Goal: Task Accomplishment & Management: Complete application form

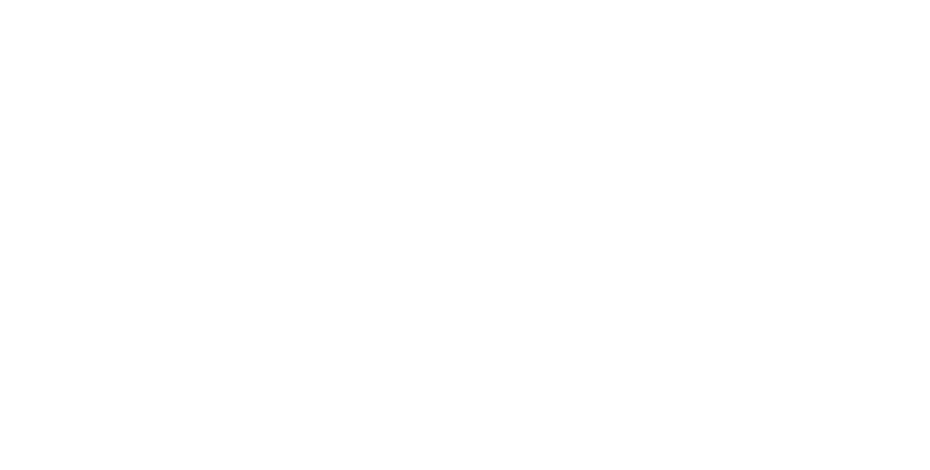
select select "**"
select select "*"
select select "****"
select select "**"
select select "*"
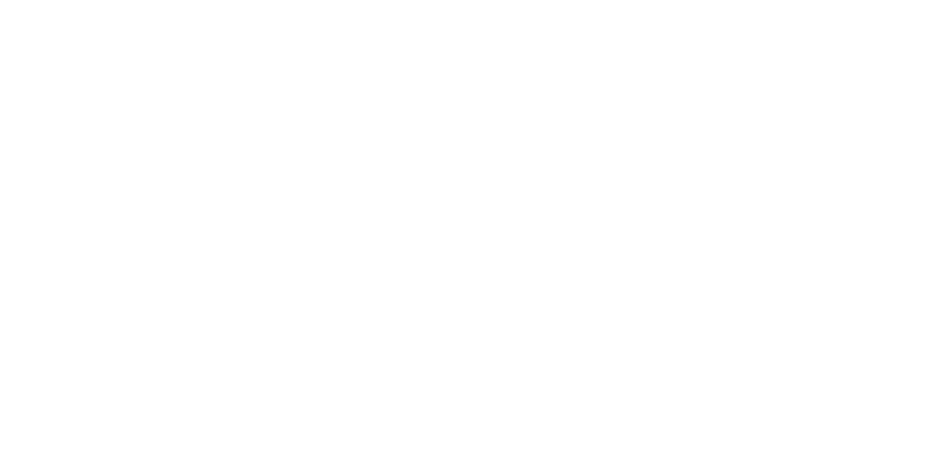
select select "****"
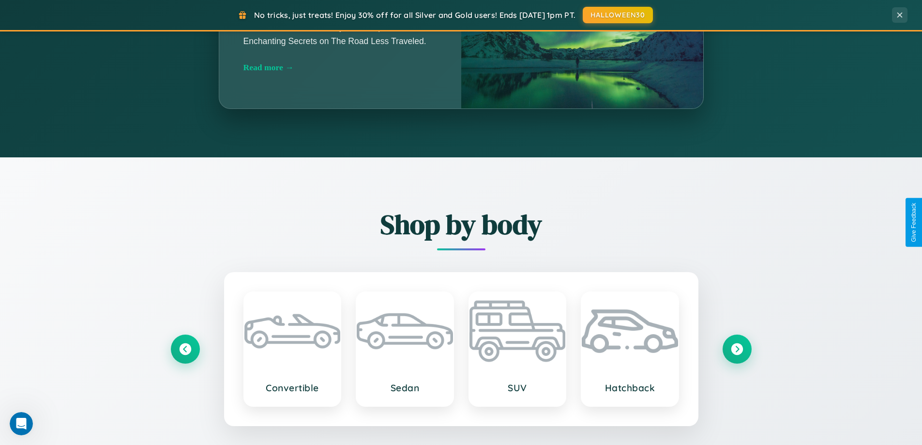
scroll to position [1863, 0]
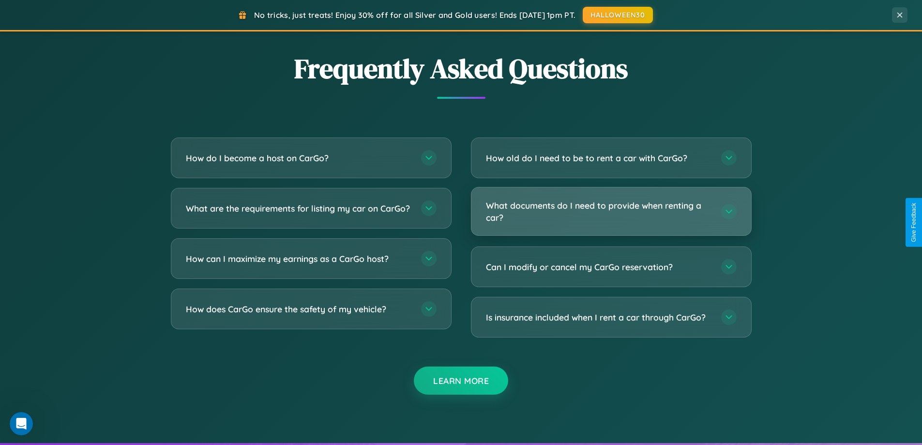
click at [611, 212] on h3 "What documents do I need to provide when renting a car?" at bounding box center [599, 211] width 226 height 24
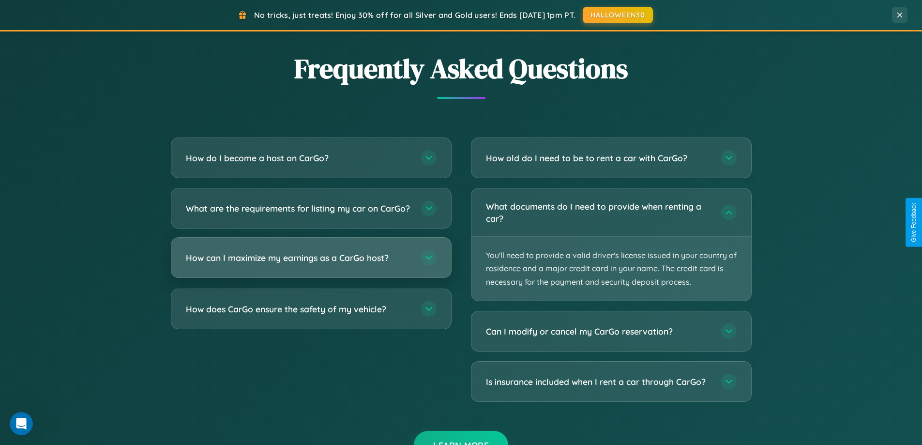
click at [311, 264] on h3 "How can I maximize my earnings as a CarGo host?" at bounding box center [299, 258] width 226 height 12
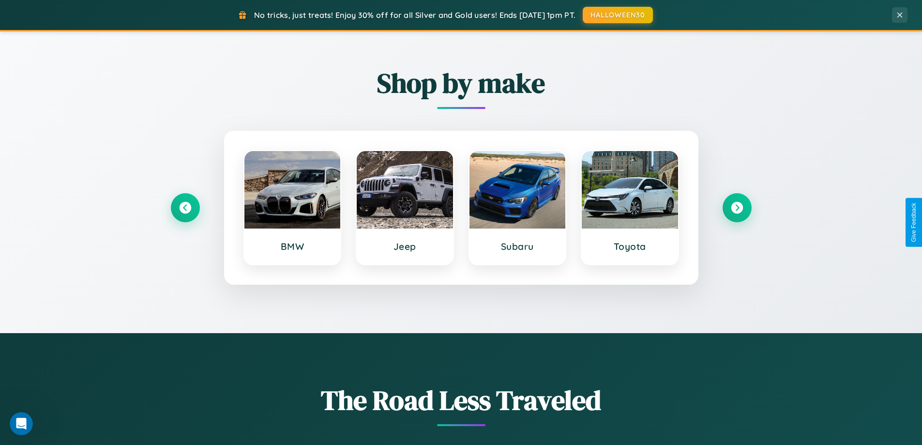
scroll to position [417, 0]
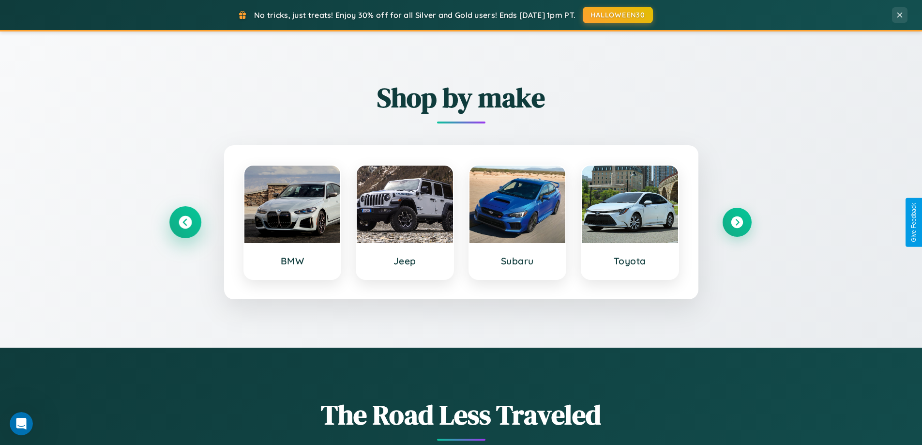
click at [185, 222] on icon at bounding box center [185, 222] width 13 height 13
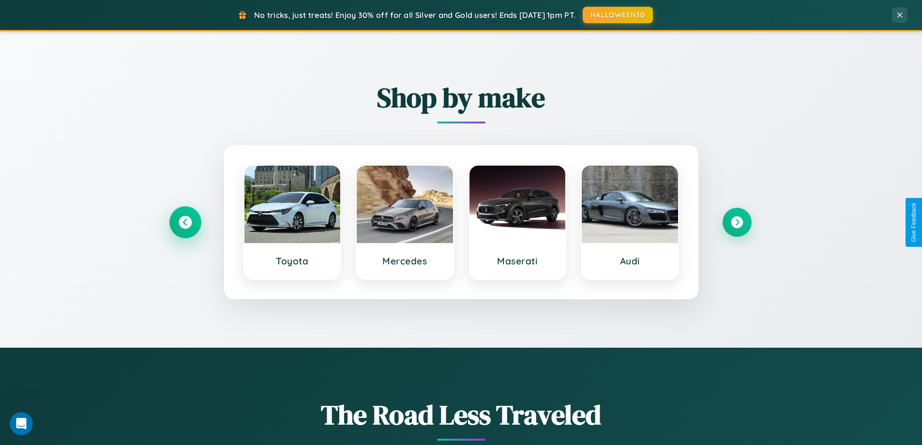
click at [185, 222] on icon at bounding box center [185, 222] width 13 height 13
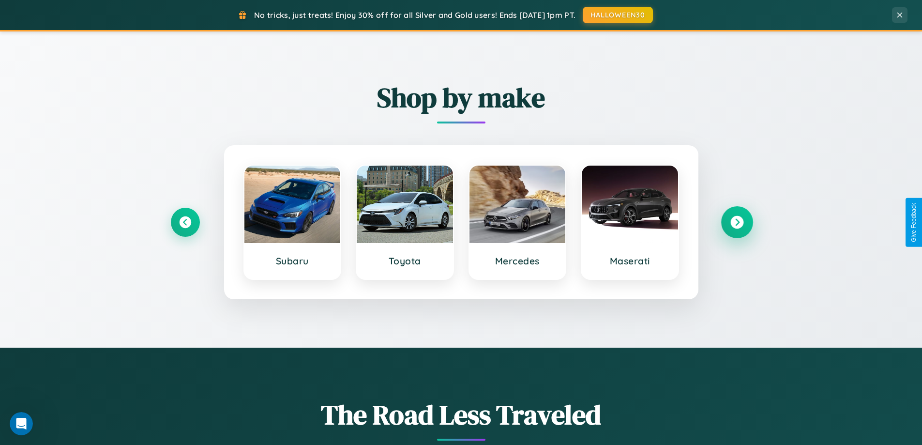
click at [737, 222] on icon at bounding box center [737, 222] width 13 height 13
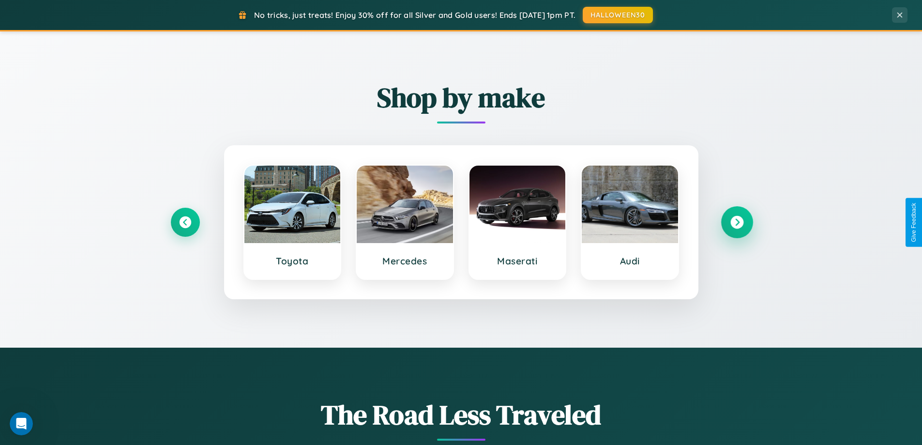
click at [737, 222] on icon at bounding box center [737, 222] width 13 height 13
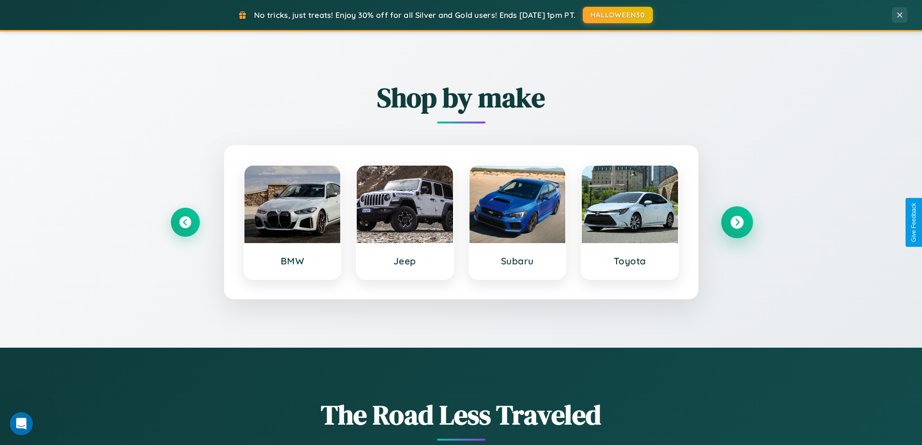
click at [737, 222] on icon at bounding box center [737, 222] width 13 height 13
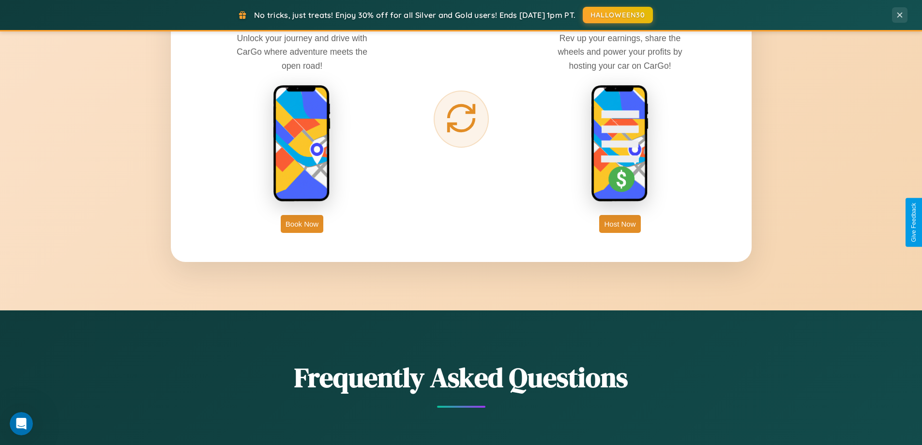
scroll to position [1556, 0]
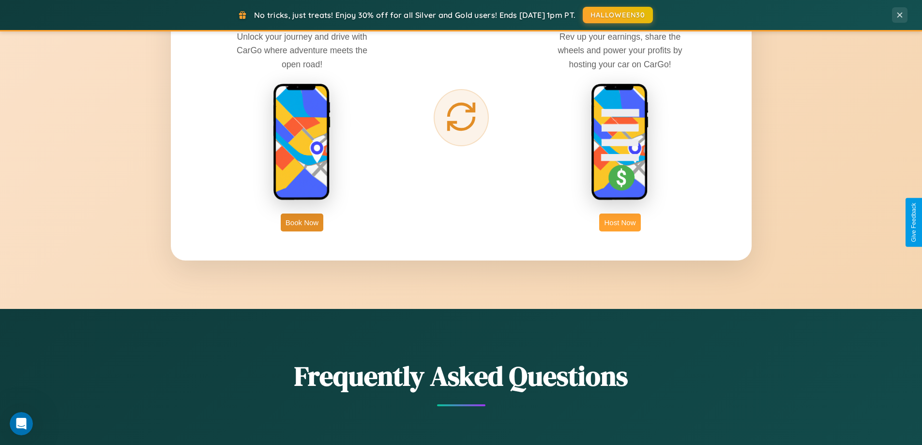
click at [620, 222] on button "Host Now" at bounding box center [619, 223] width 41 height 18
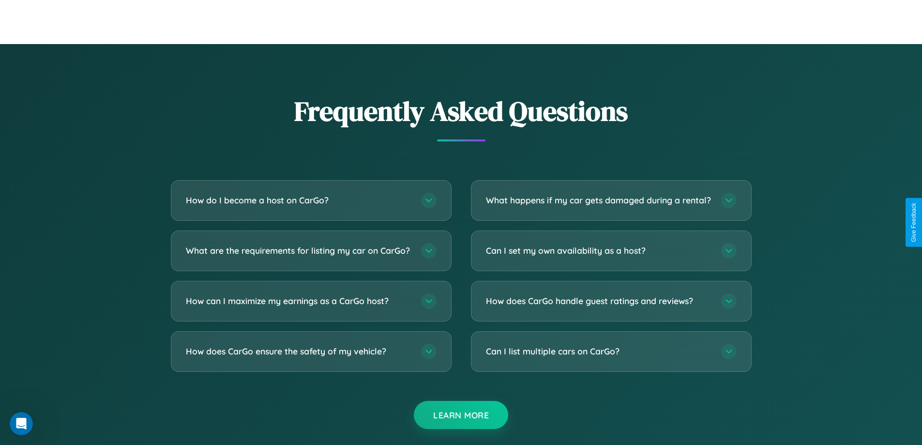
scroll to position [1309, 0]
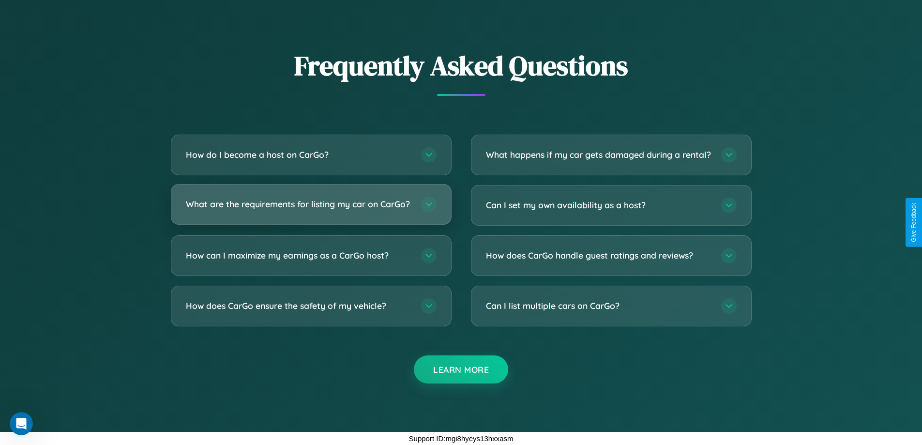
click at [311, 200] on h3 "What are the requirements for listing my car on CarGo?" at bounding box center [299, 204] width 226 height 12
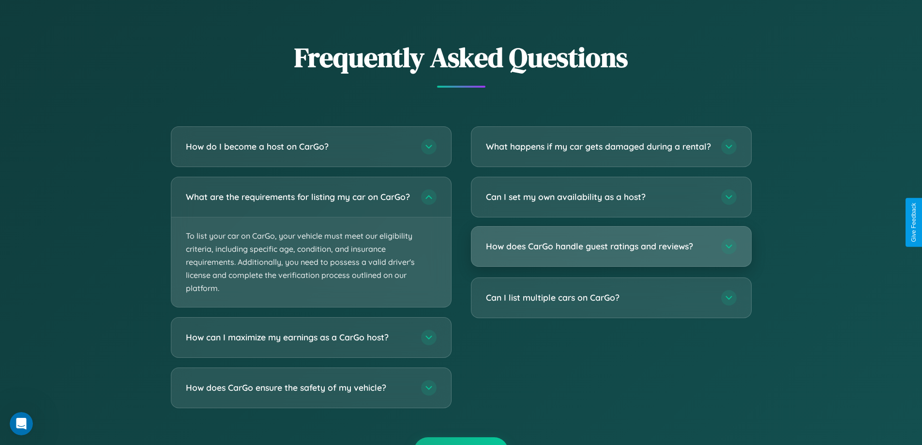
click at [611, 252] on h3 "How does CarGo handle guest ratings and reviews?" at bounding box center [599, 246] width 226 height 12
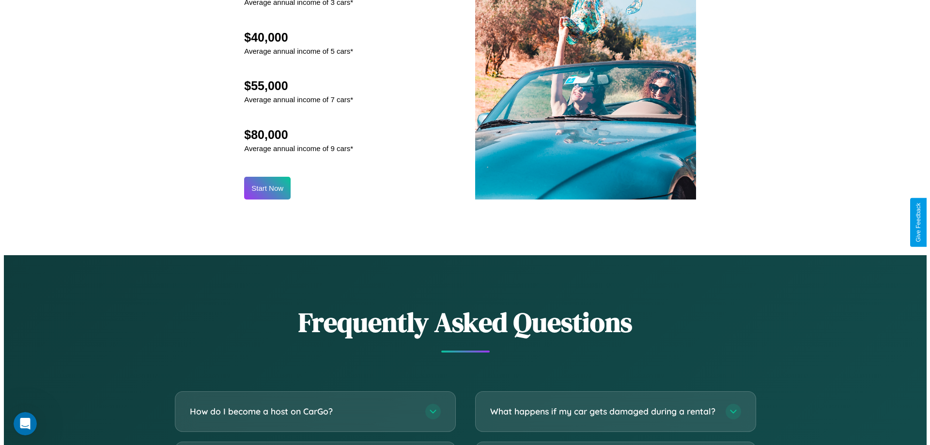
scroll to position [1009, 0]
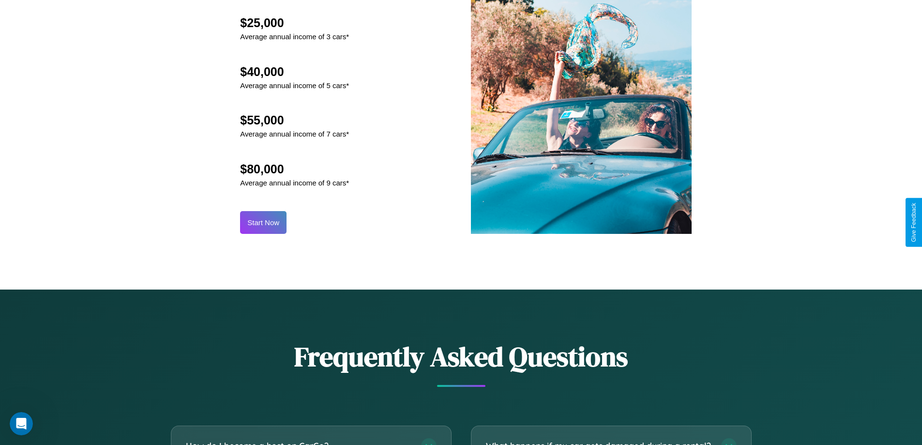
click at [263, 222] on button "Start Now" at bounding box center [263, 222] width 46 height 23
